Goal: Information Seeking & Learning: Learn about a topic

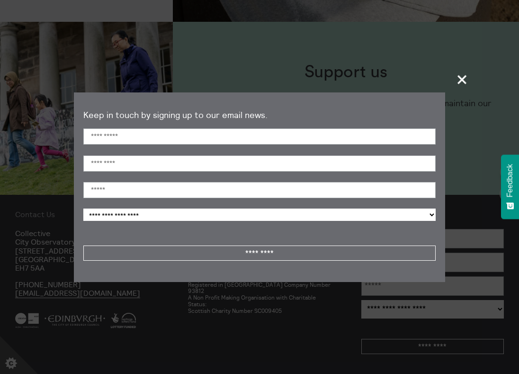
scroll to position [547, 0]
click at [463, 84] on span "+" at bounding box center [462, 79] width 28 height 28
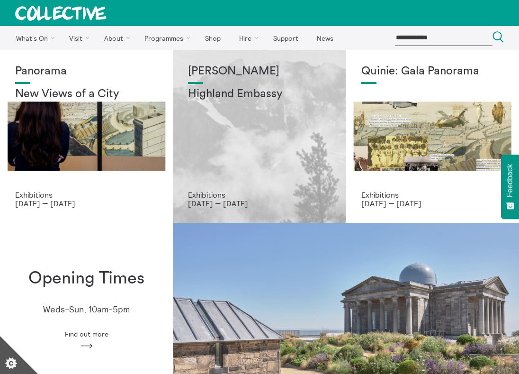
scroll to position [0, 0]
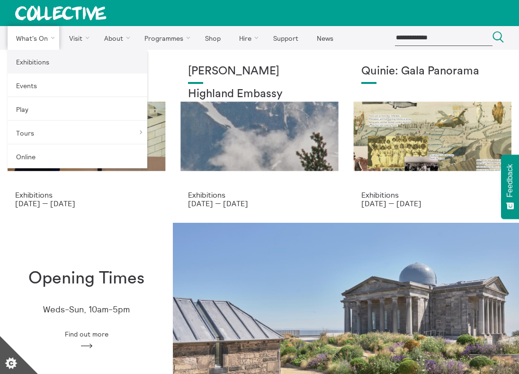
click at [38, 62] on link "Exhibitions" at bounding box center [78, 62] width 140 height 24
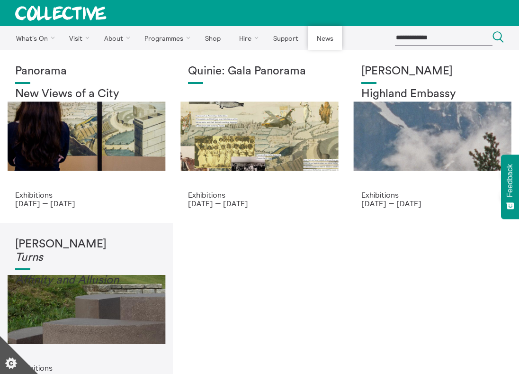
click at [325, 40] on link "News" at bounding box center [324, 38] width 33 height 24
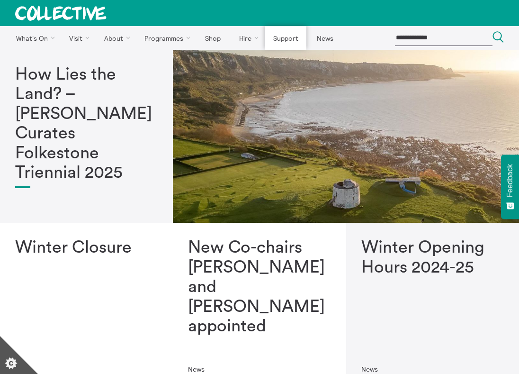
click at [288, 39] on link "Support" at bounding box center [286, 38] width 42 height 24
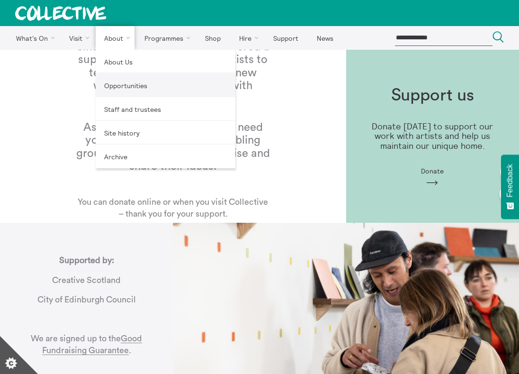
click at [129, 82] on link "Opportunities" at bounding box center [166, 85] width 140 height 24
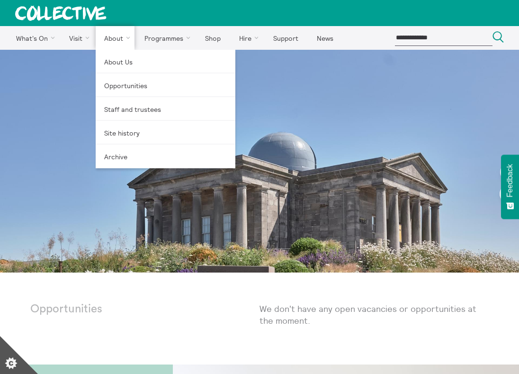
click at [109, 45] on link "About" at bounding box center [115, 38] width 39 height 24
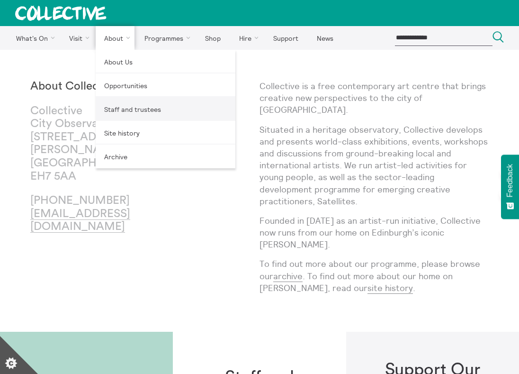
click at [112, 113] on link "Staff and trustees" at bounding box center [166, 109] width 140 height 24
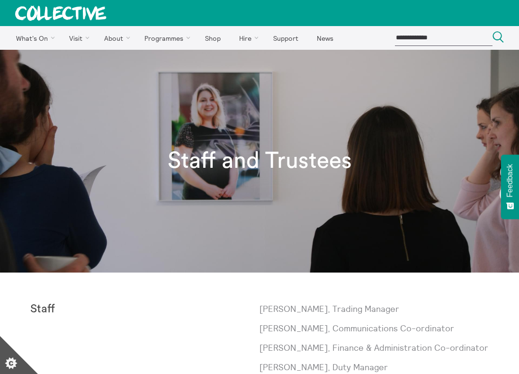
click at [416, 38] on input "search" at bounding box center [444, 38] width 98 height 16
type input "**********"
click at [498, 38] on button "Search Close" at bounding box center [497, 37] width 11 height 13
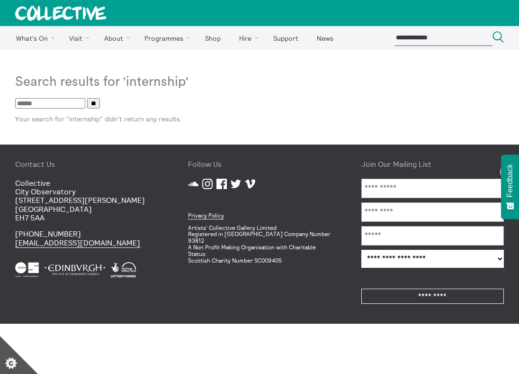
click at [439, 38] on input "search" at bounding box center [444, 38] width 98 height 16
type input "*"
type input "**********"
click at [498, 38] on button "Search Close" at bounding box center [497, 37] width 11 height 13
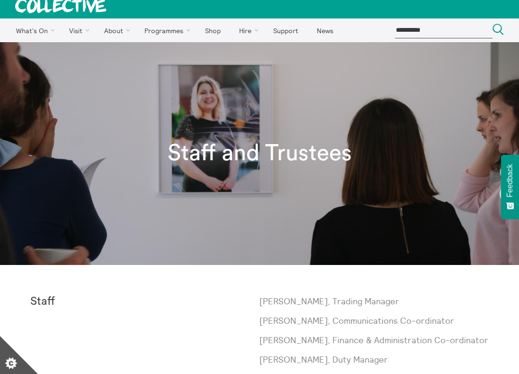
scroll to position [12, 0]
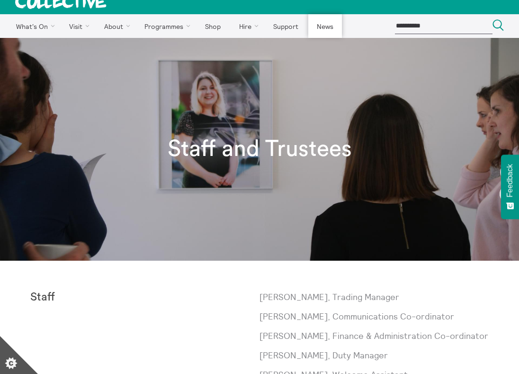
click at [325, 26] on link "News" at bounding box center [324, 26] width 33 height 24
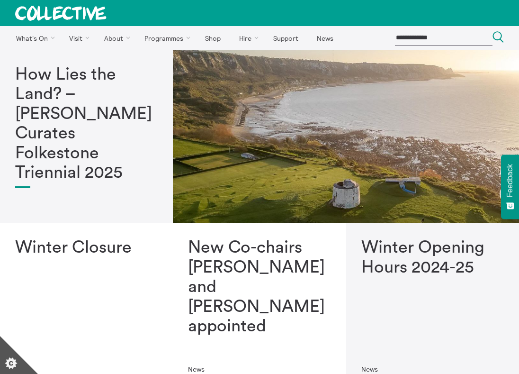
click at [53, 13] on icon at bounding box center [60, 13] width 90 height 15
